Goal: Transaction & Acquisition: Book appointment/travel/reservation

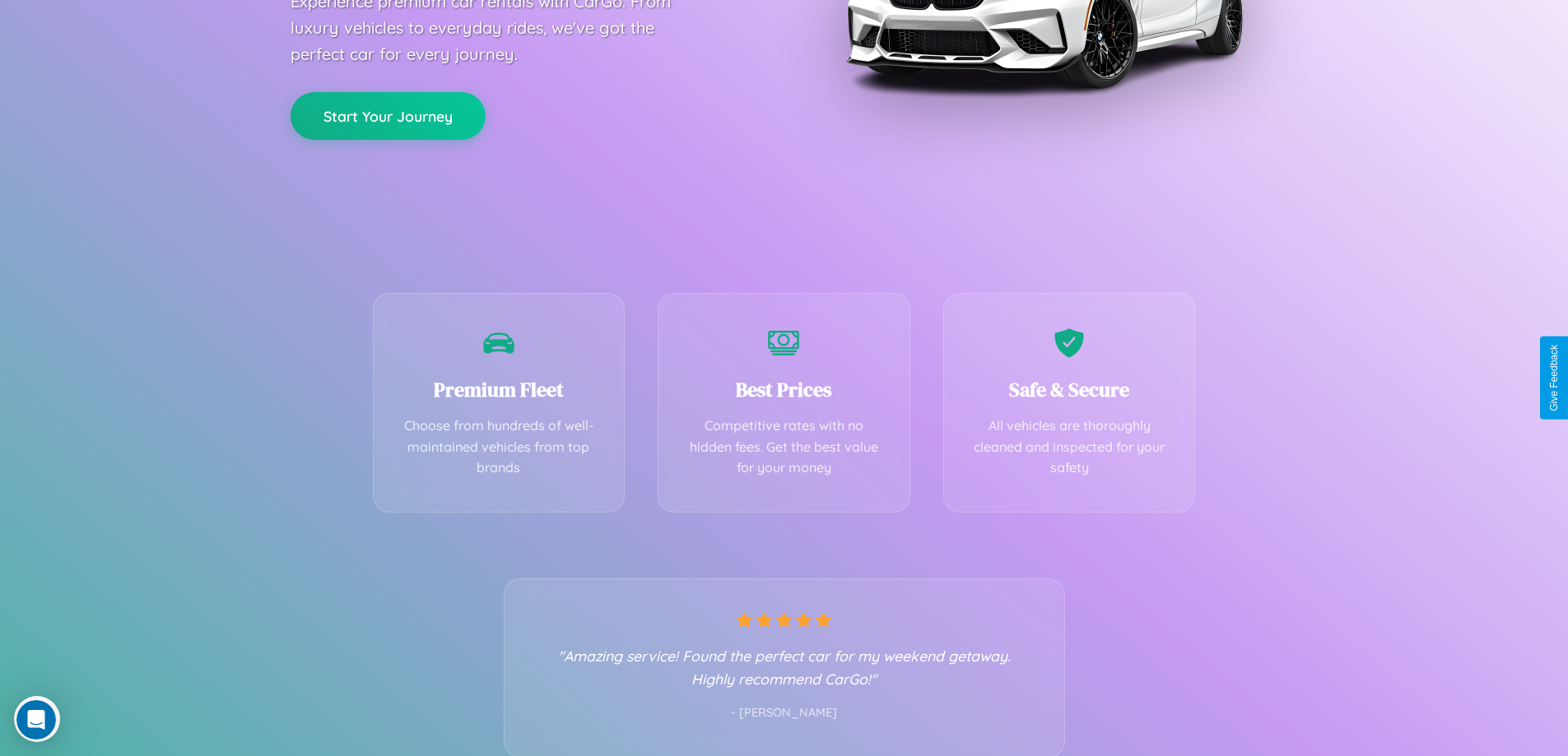
scroll to position [324, 0]
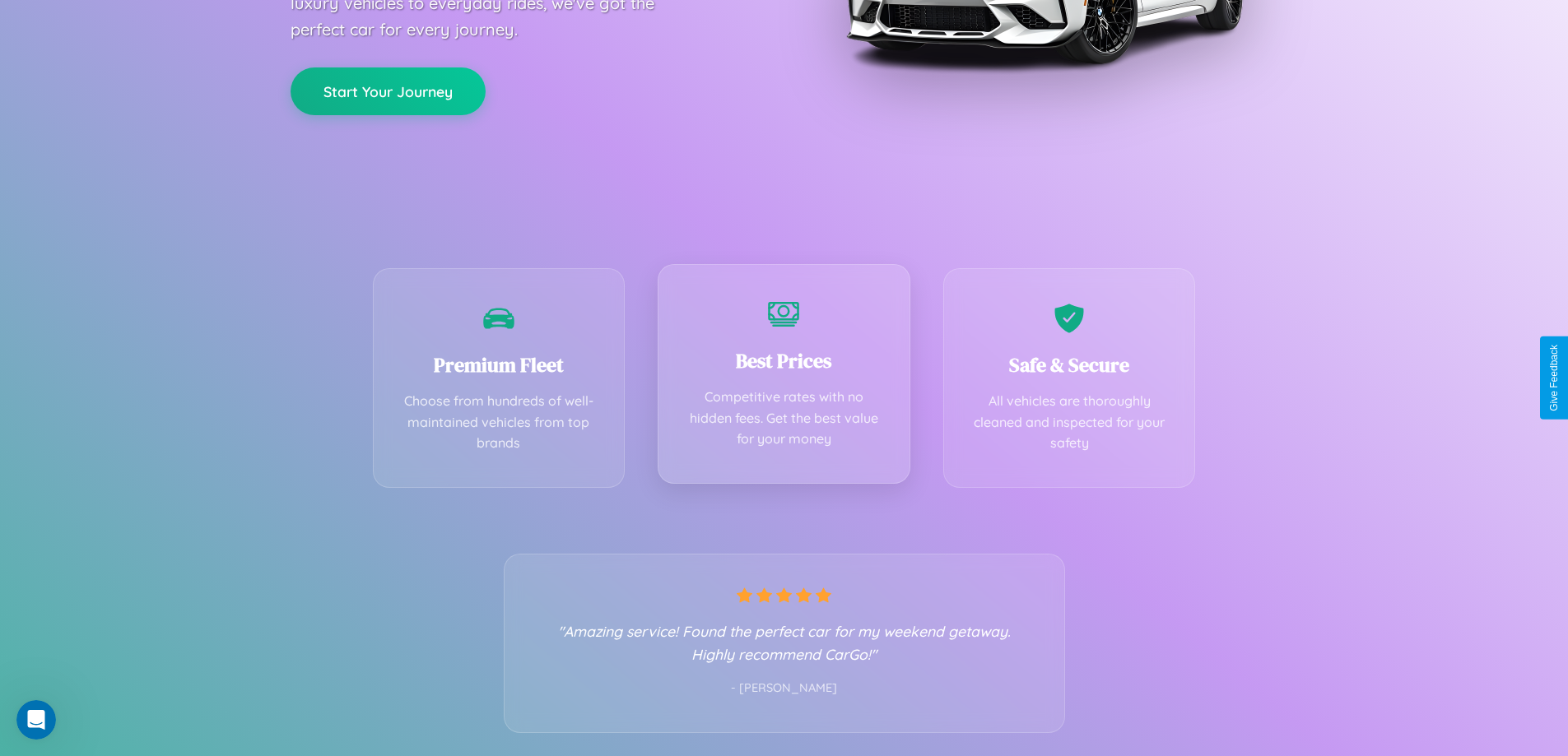
click at [784, 378] on div "Best Prices Competitive rates with no hidden fees. Get the best value for your …" at bounding box center [784, 374] width 253 height 220
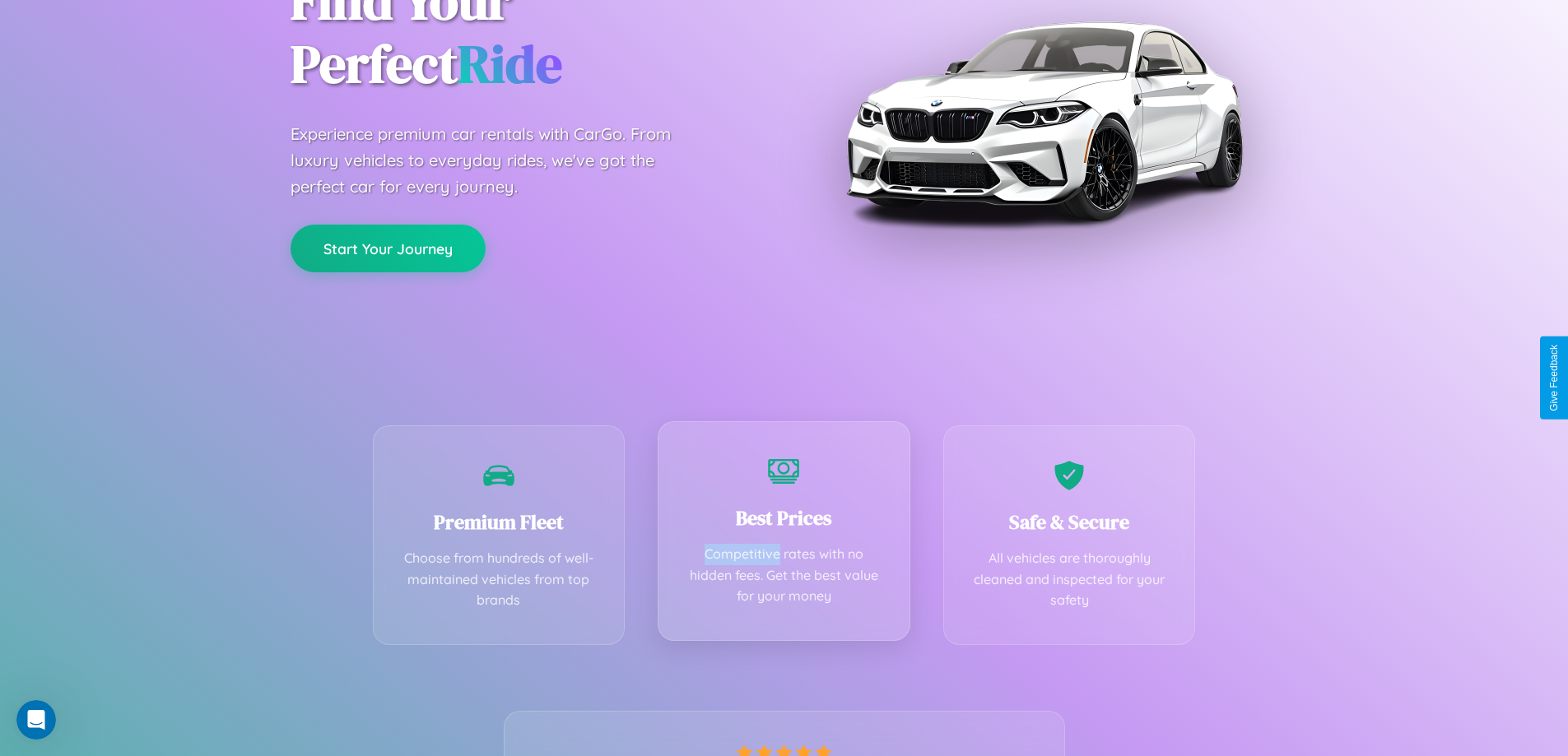
scroll to position [0, 0]
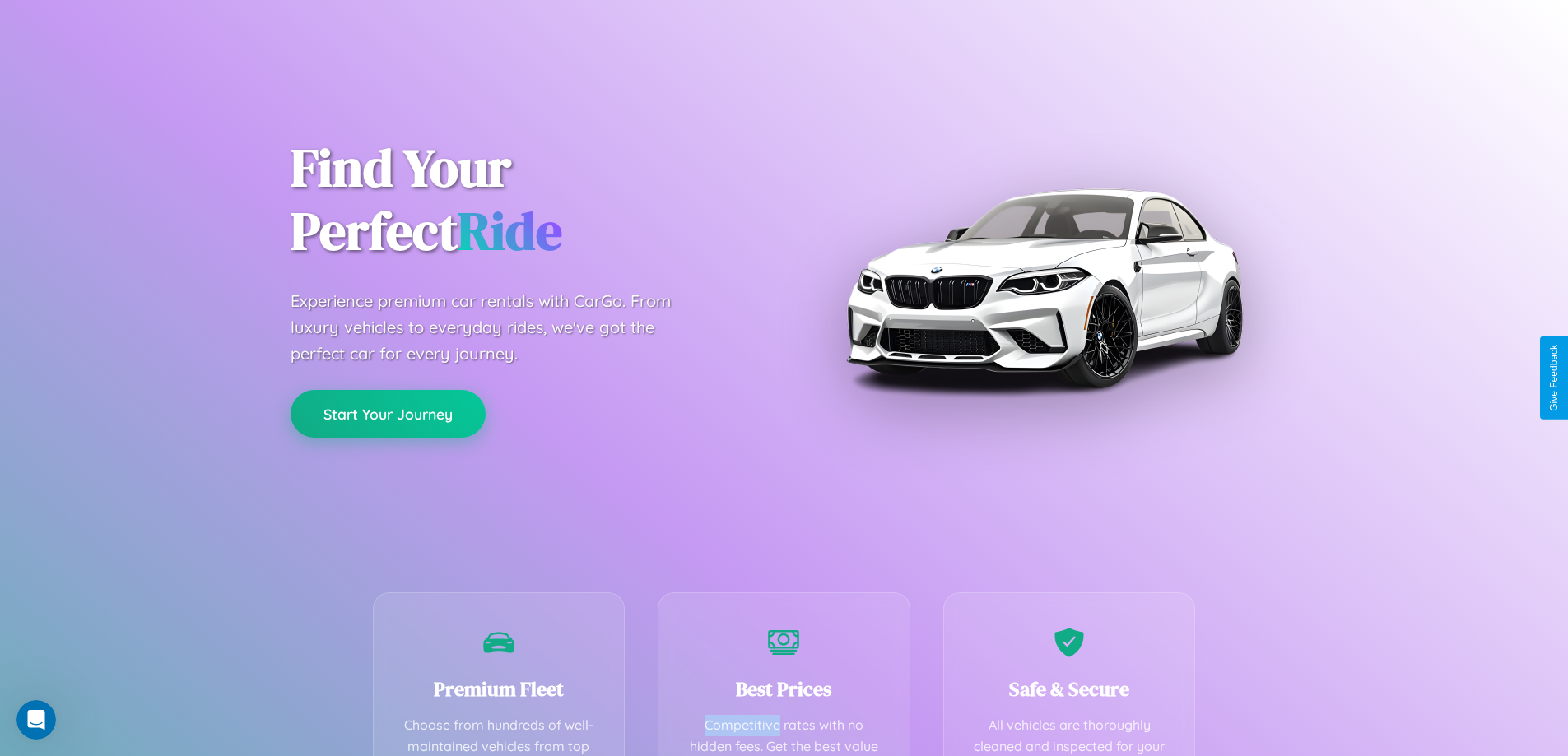
click at [387, 414] on button "Start Your Journey" at bounding box center [387, 414] width 195 height 48
click at [387, 413] on button "Start Your Journey" at bounding box center [387, 414] width 195 height 48
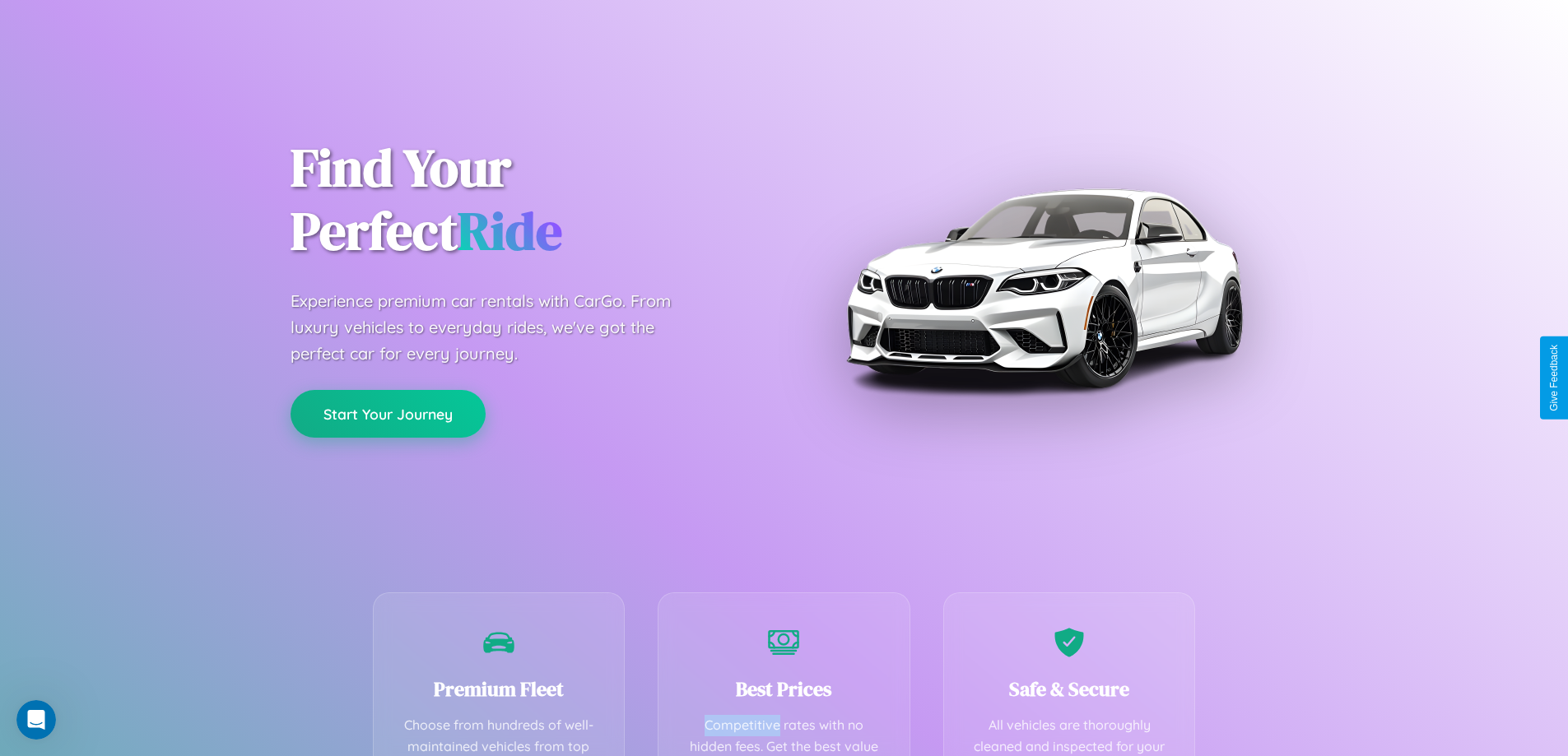
click at [387, 413] on button "Start Your Journey" at bounding box center [387, 414] width 195 height 48
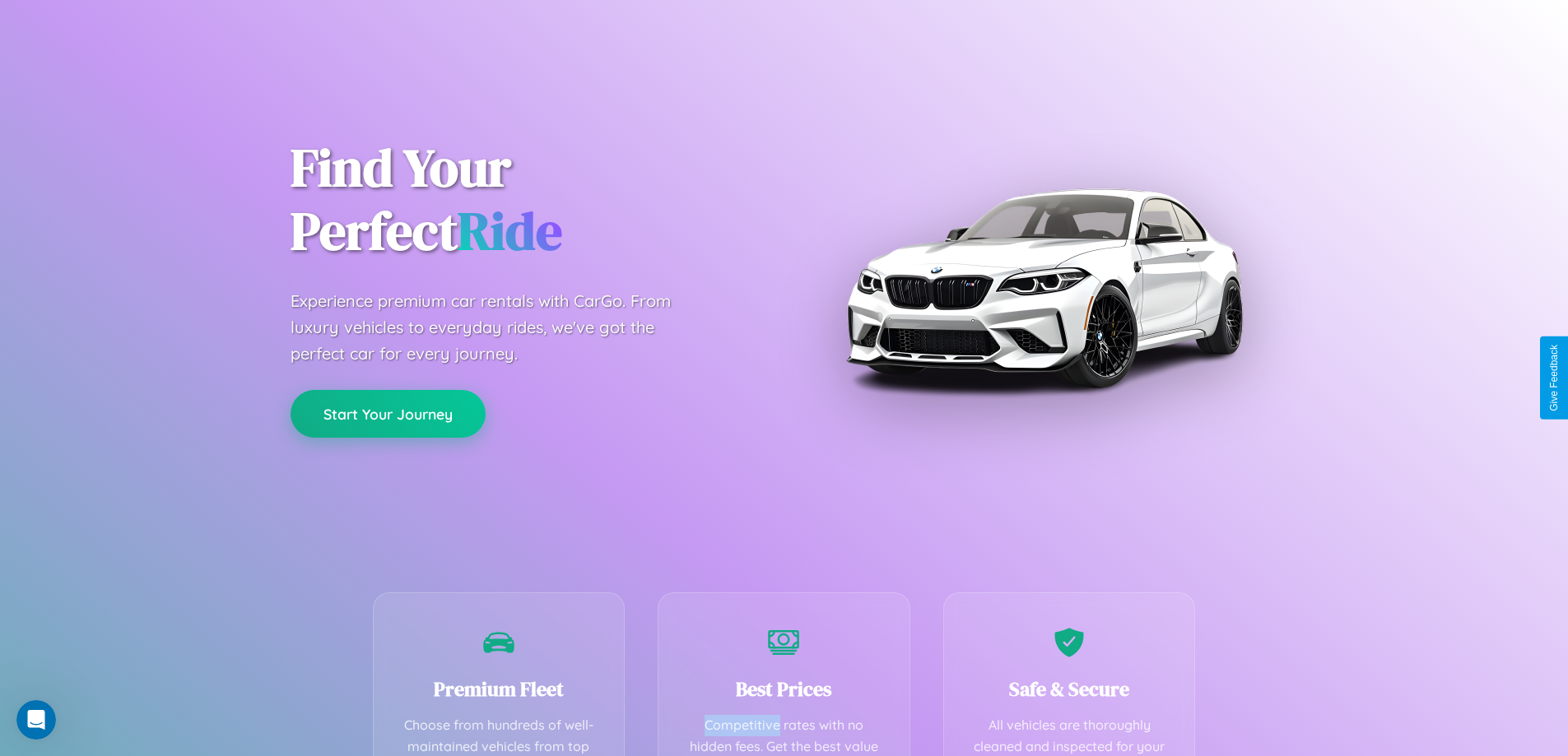
click at [387, 413] on button "Start Your Journey" at bounding box center [387, 414] width 195 height 48
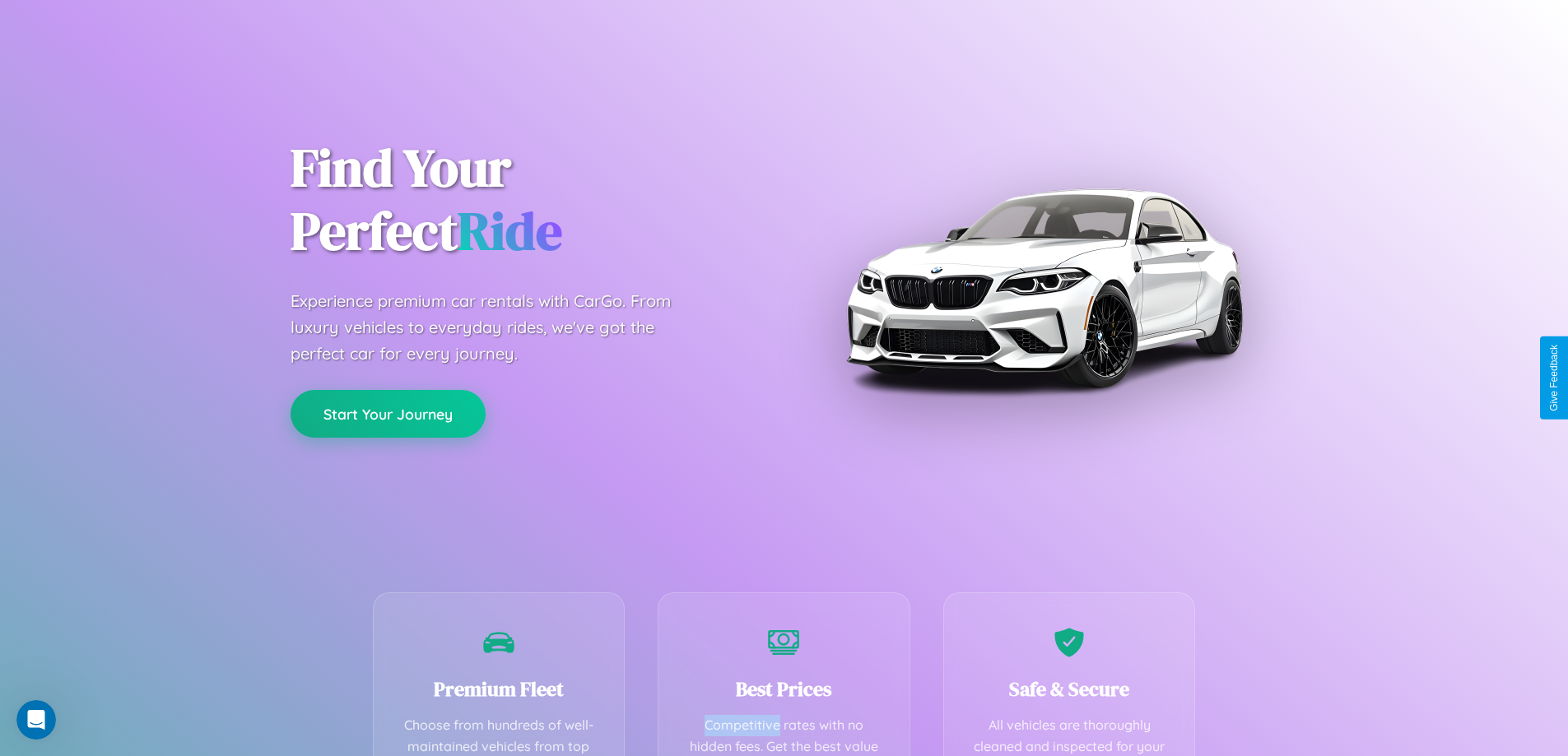
click at [387, 413] on button "Start Your Journey" at bounding box center [387, 414] width 195 height 48
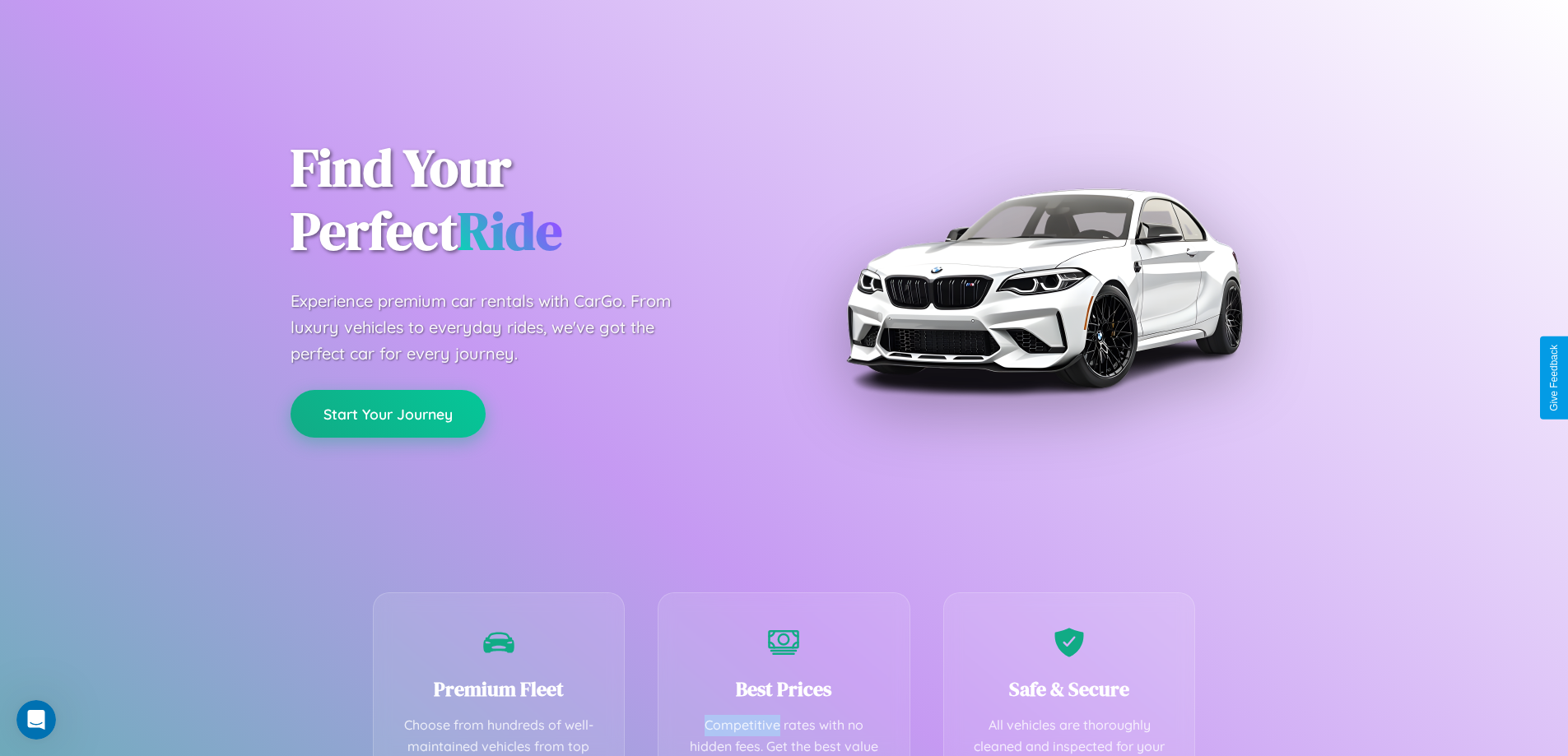
click at [387, 413] on button "Start Your Journey" at bounding box center [387, 414] width 195 height 48
